Goal: Task Accomplishment & Management: Use online tool/utility

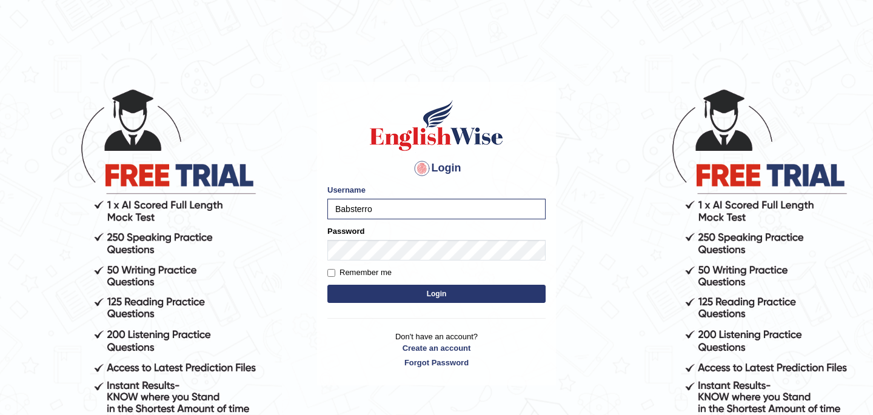
click at [437, 292] on button "Login" at bounding box center [436, 294] width 218 height 18
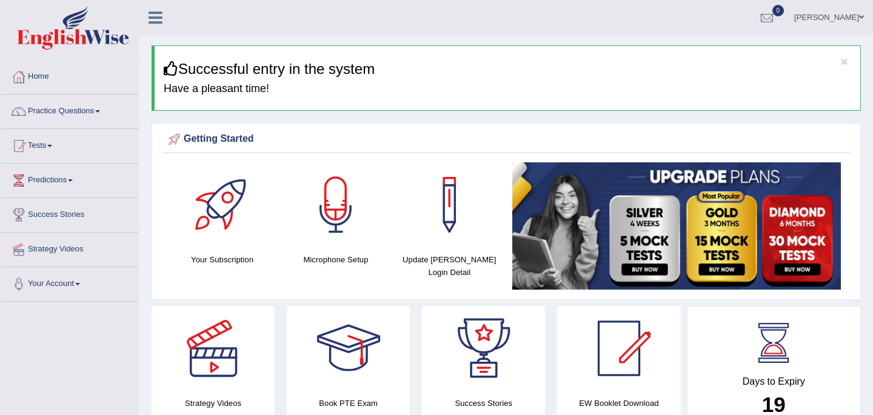
click at [45, 144] on link "Tests" at bounding box center [70, 144] width 138 height 30
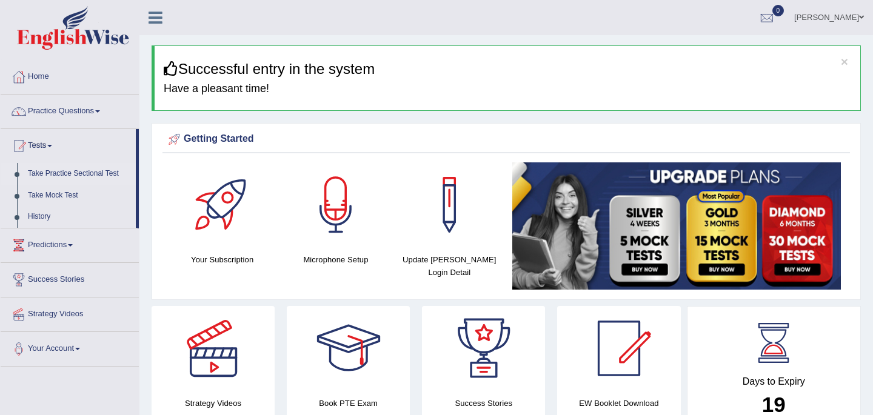
click at [53, 175] on link "Take Practice Sectional Test" at bounding box center [78, 174] width 113 height 22
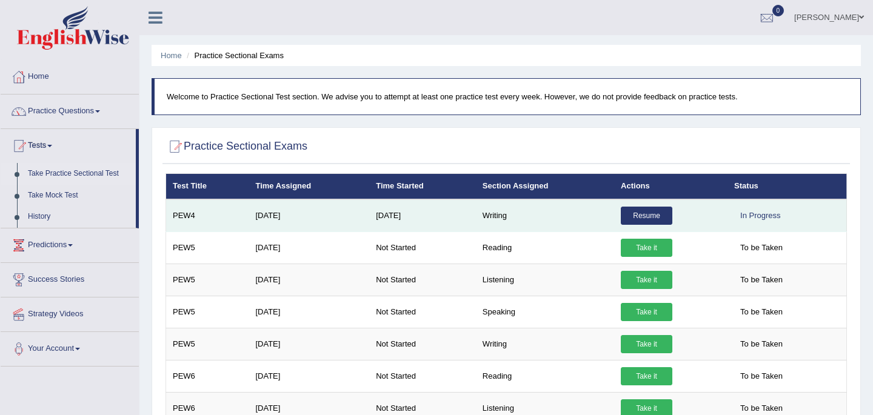
click at [643, 218] on link "Resume" at bounding box center [647, 216] width 52 height 18
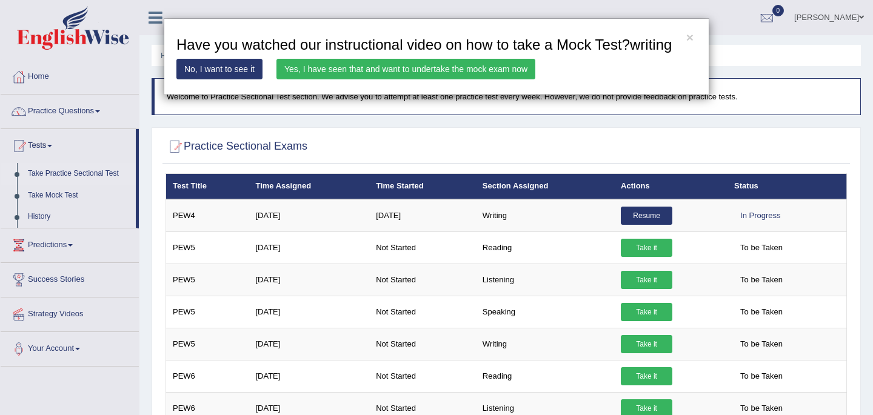
click at [481, 79] on link "Yes, I have seen that and want to undertake the mock exam now" at bounding box center [405, 69] width 259 height 21
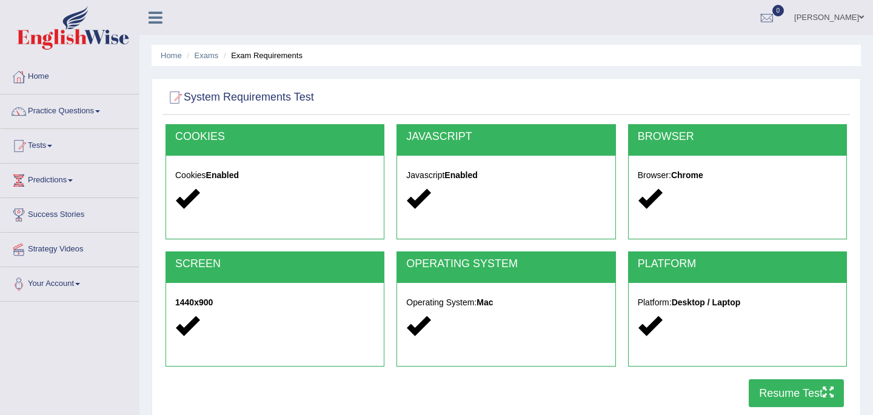
click at [779, 399] on button "Resume Test" at bounding box center [795, 393] width 95 height 28
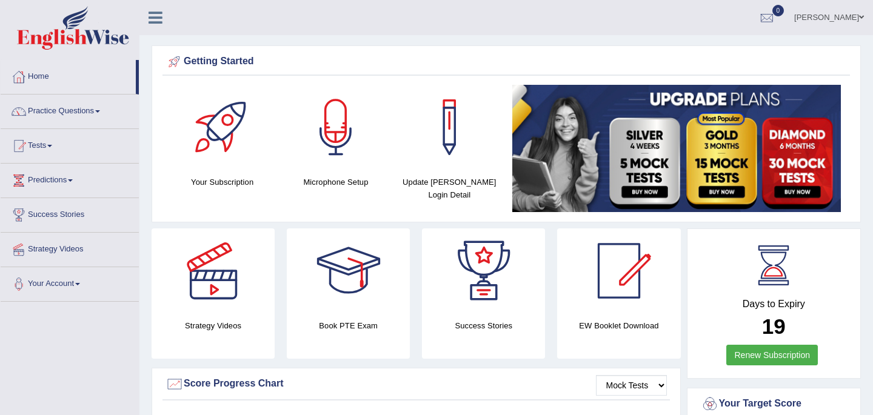
click at [62, 112] on link "Practice Questions" at bounding box center [70, 110] width 138 height 30
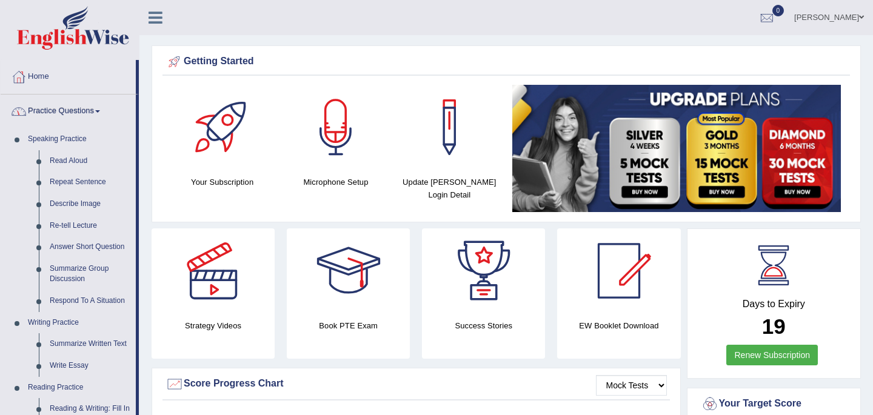
click at [67, 110] on link "Practice Questions" at bounding box center [68, 110] width 135 height 30
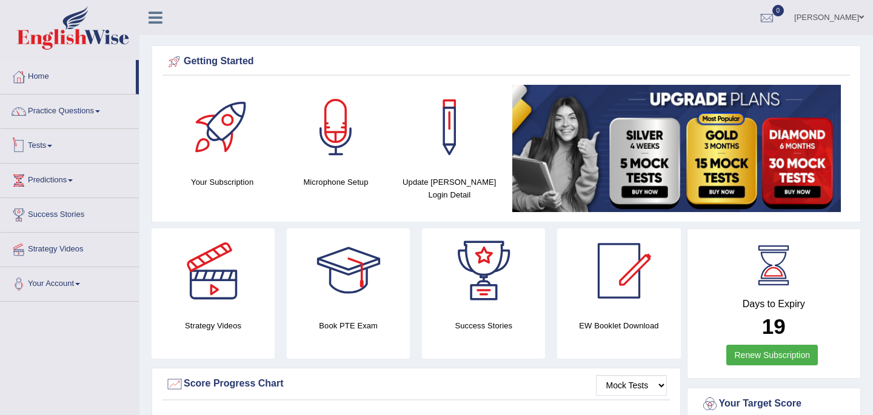
click at [52, 147] on link "Tests" at bounding box center [70, 144] width 138 height 30
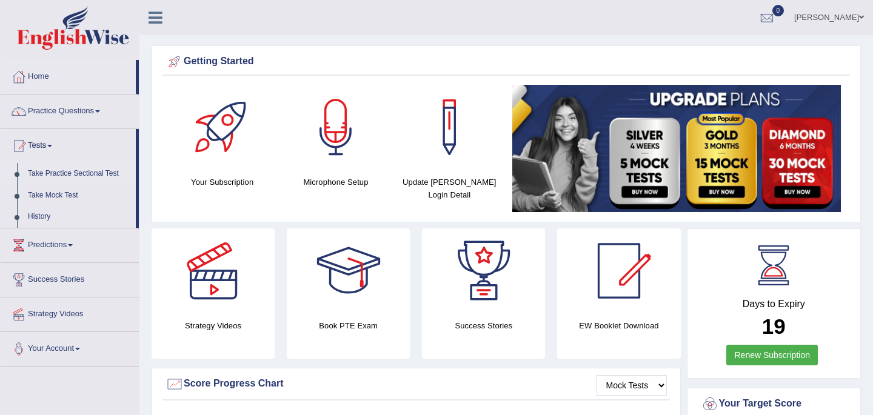
click at [81, 176] on link "Take Practice Sectional Test" at bounding box center [78, 174] width 113 height 22
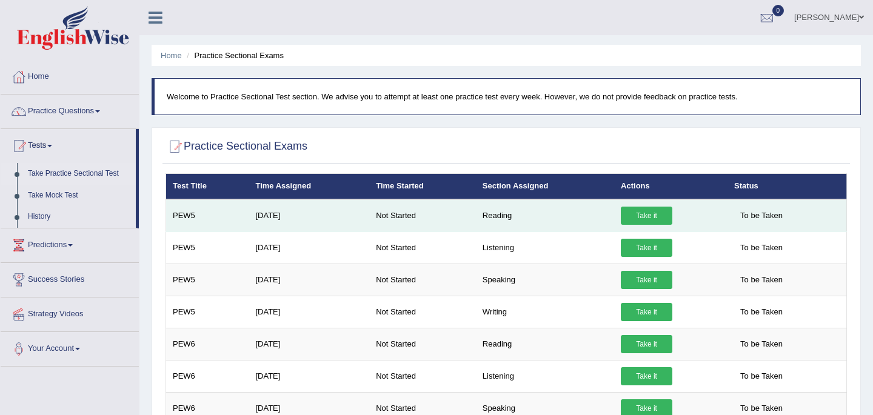
click at [651, 214] on link "Take it" at bounding box center [647, 216] width 52 height 18
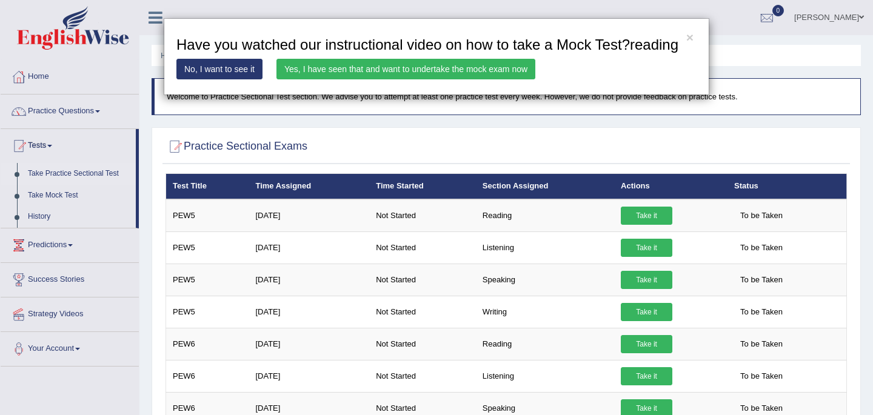
click at [464, 79] on link "Yes, I have seen that and want to undertake the mock exam now" at bounding box center [405, 69] width 259 height 21
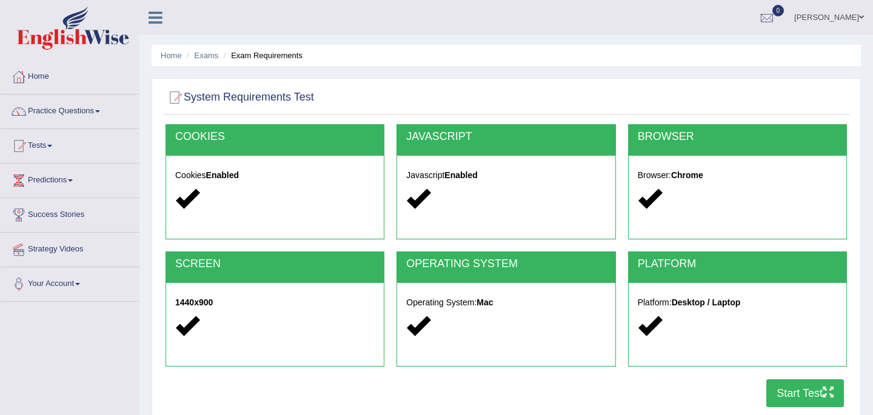
click at [789, 397] on button "Start Test" at bounding box center [805, 393] width 78 height 28
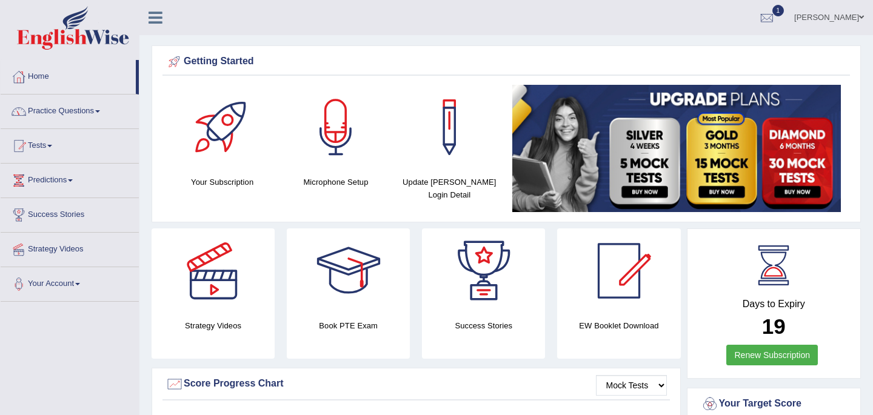
click at [75, 112] on link "Practice Questions" at bounding box center [70, 110] width 138 height 30
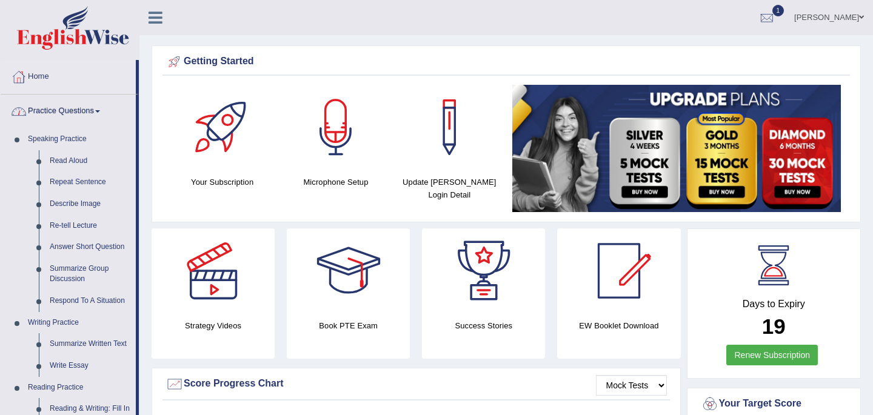
click at [72, 109] on link "Practice Questions" at bounding box center [68, 110] width 135 height 30
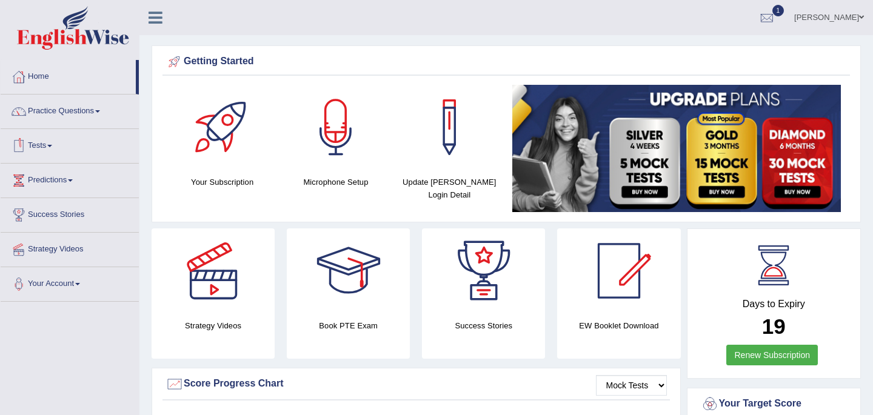
click at [43, 146] on link "Tests" at bounding box center [70, 144] width 138 height 30
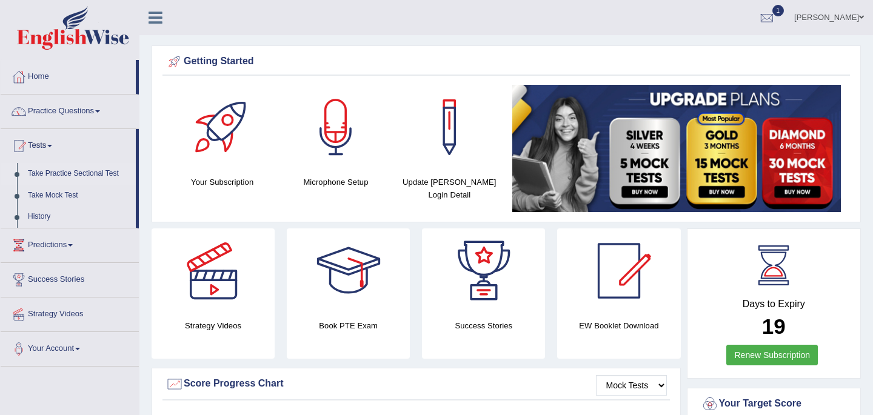
click at [66, 173] on link "Take Practice Sectional Test" at bounding box center [78, 174] width 113 height 22
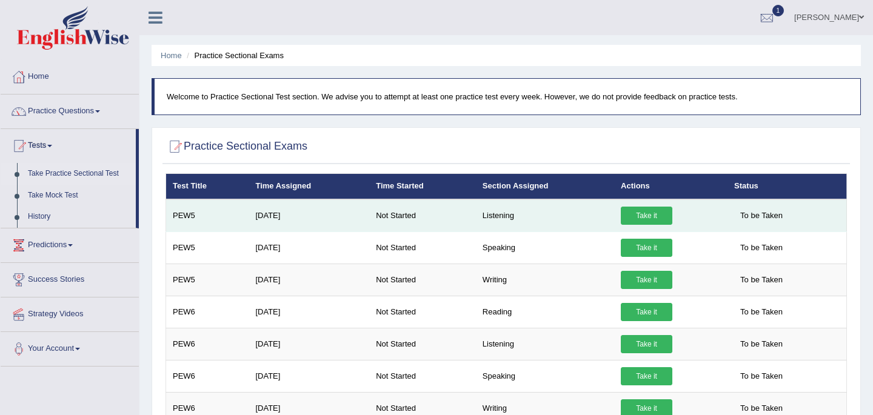
click at [647, 217] on link "Take it" at bounding box center [647, 216] width 52 height 18
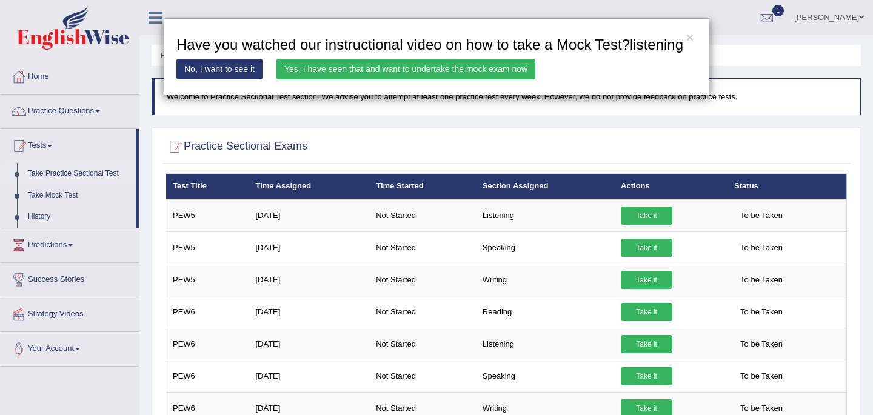
click at [638, 221] on div "× Have you watched our instructional video on how to take a Mock Test?listening…" at bounding box center [436, 207] width 873 height 415
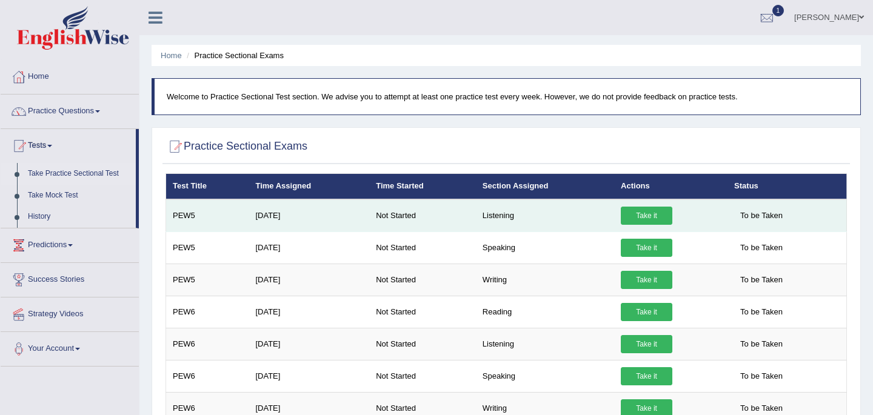
click at [654, 215] on link "Take it" at bounding box center [647, 216] width 52 height 18
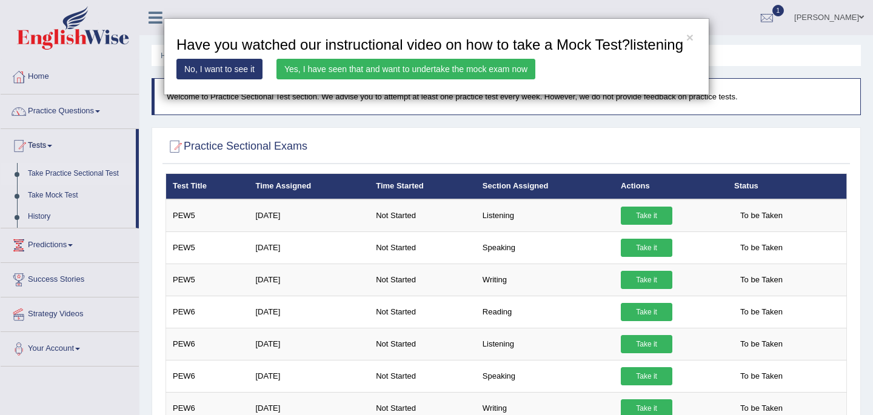
click at [481, 79] on link "Yes, I have seen that and want to undertake the mock exam now" at bounding box center [405, 69] width 259 height 21
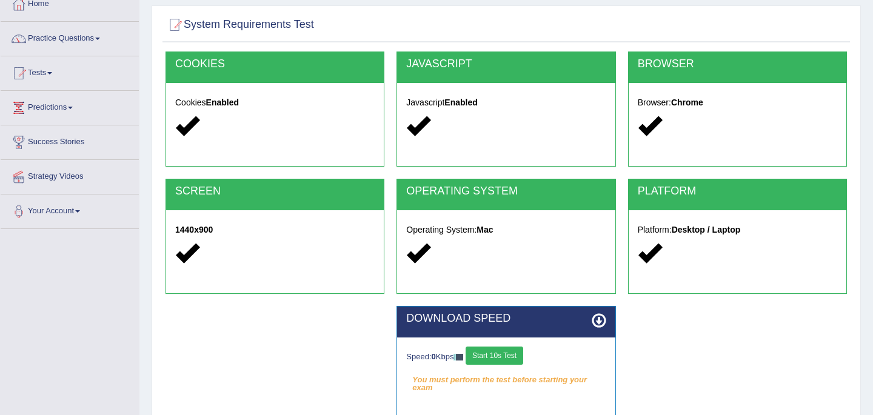
scroll to position [97, 0]
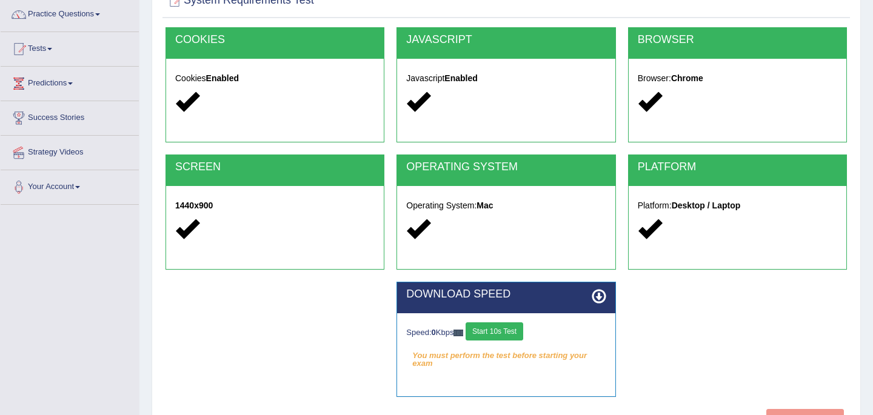
click at [504, 332] on button "Start 10s Test" at bounding box center [494, 331] width 58 height 18
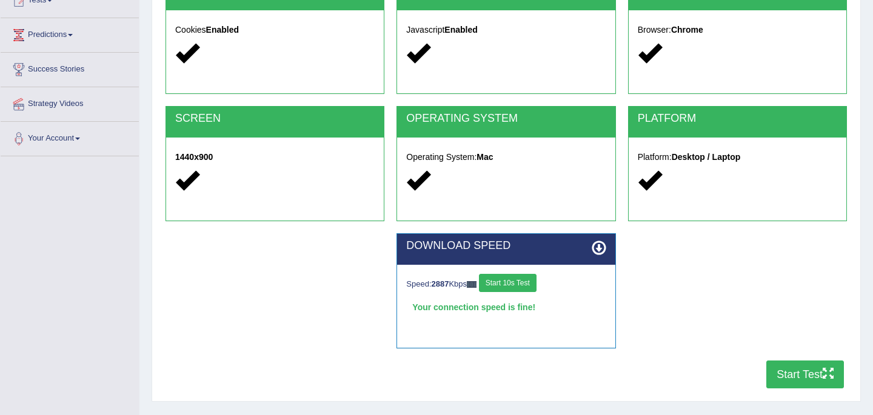
scroll to position [170, 0]
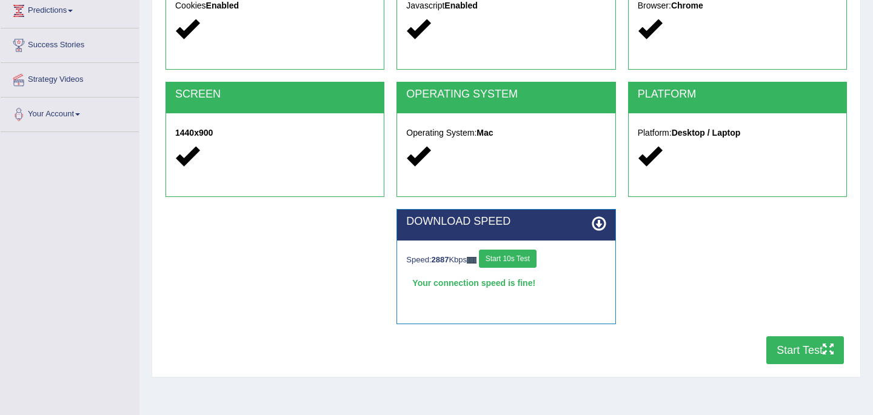
click at [808, 352] on button "Start Test" at bounding box center [805, 350] width 78 height 28
